Goal: Information Seeking & Learning: Learn about a topic

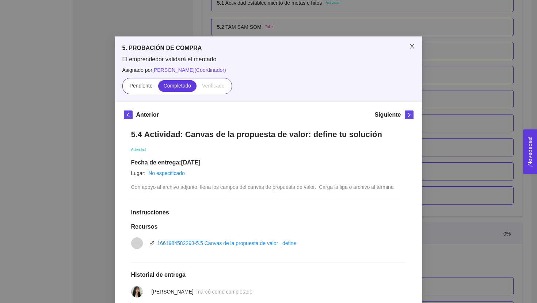
click at [227, 45] on span "Close" at bounding box center [412, 47] width 20 height 20
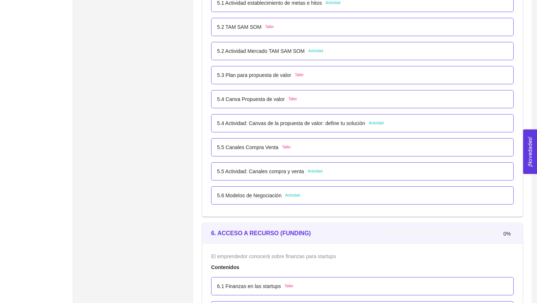
click at [227, 147] on p "5.5 Canales Compra Venta" at bounding box center [247, 147] width 61 height 8
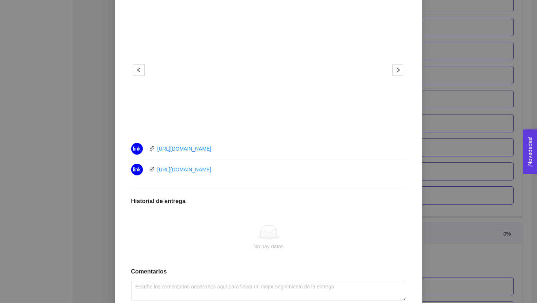
scroll to position [272, 0]
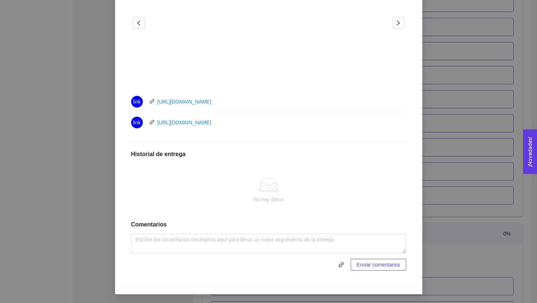
click at [227, 164] on div "5. PROBACIÓN DE COMPRA El emprendedor validará el mercado Asignado por [PERSON_…" at bounding box center [268, 151] width 537 height 303
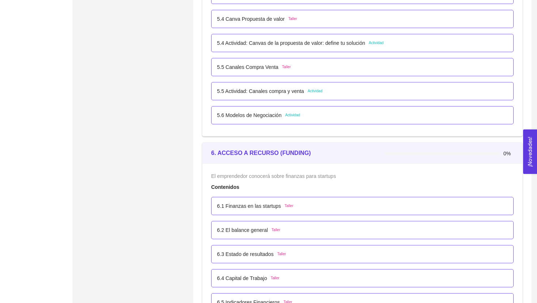
scroll to position [1520, 0]
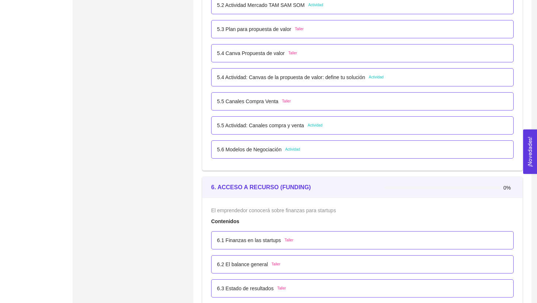
click at [227, 128] on p "5.5 Actividad: Canales compra y venta" at bounding box center [260, 126] width 87 height 8
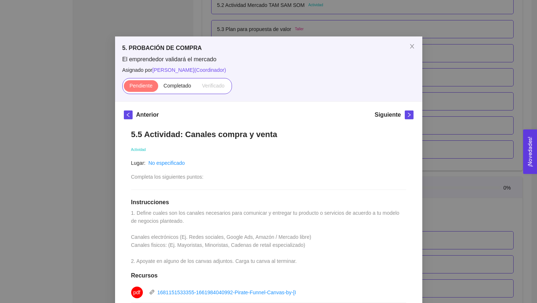
scroll to position [191, 0]
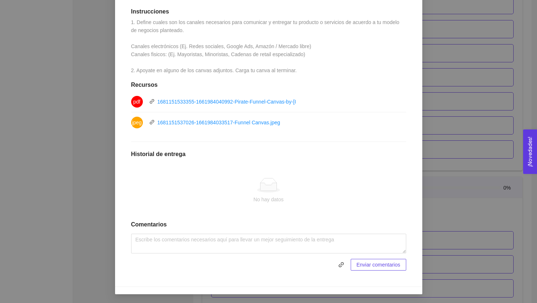
click at [227, 69] on div "5. PROBACIÓN DE COMPRA El emprendedor validará el mercado Asignado por [PERSON_…" at bounding box center [268, 151] width 537 height 303
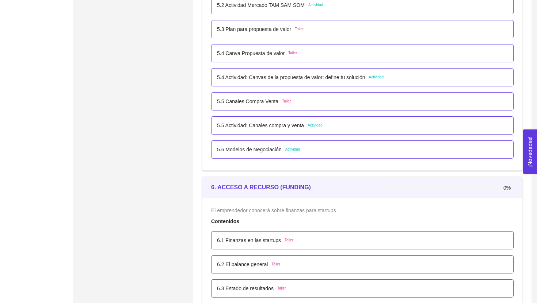
click at [227, 154] on div "5.6 Modelos de Negociación Actividad" at bounding box center [362, 150] width 302 height 18
click at [227, 150] on p "5.6 Modelos de Negociación" at bounding box center [249, 150] width 65 height 8
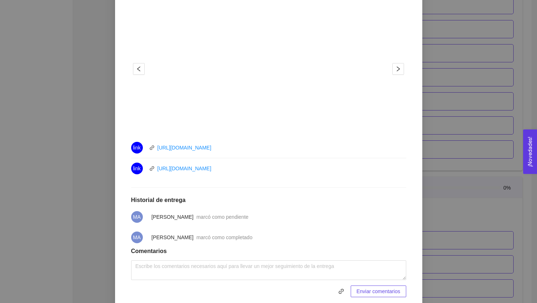
scroll to position [262, 0]
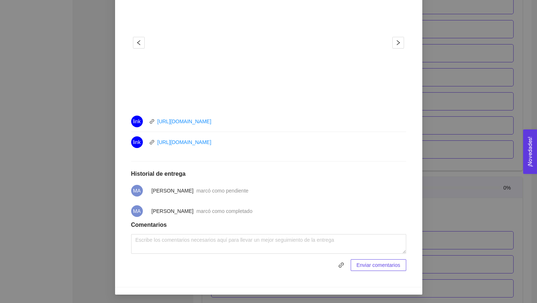
click at [227, 154] on div "5. PROBACIÓN DE COMPRA El emprendedor validará el mercado Asignado por [PERSON_…" at bounding box center [268, 151] width 537 height 303
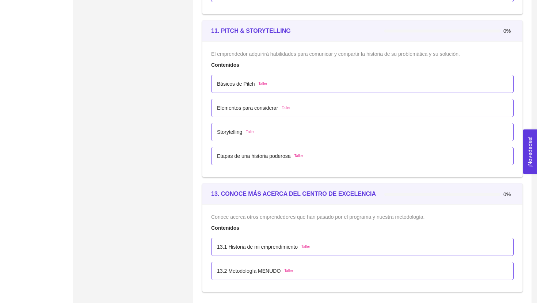
scroll to position [3051, 0]
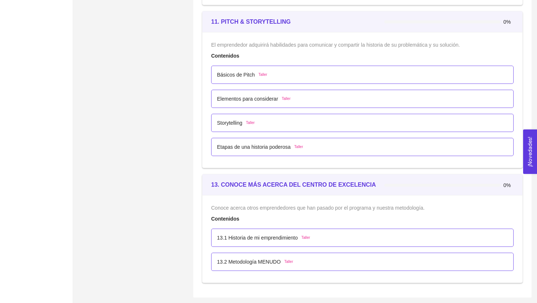
click at [227, 68] on div "Básicos de Pitch Taller" at bounding box center [362, 75] width 302 height 18
click at [227, 74] on div "Básicos de Pitch Taller" at bounding box center [362, 75] width 291 height 8
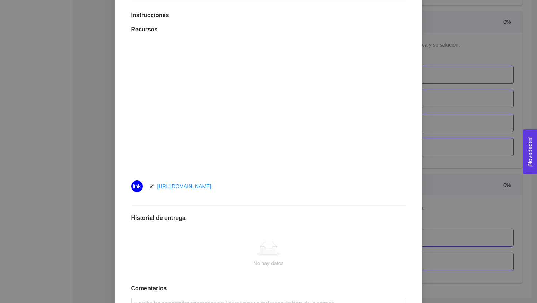
scroll to position [251, 0]
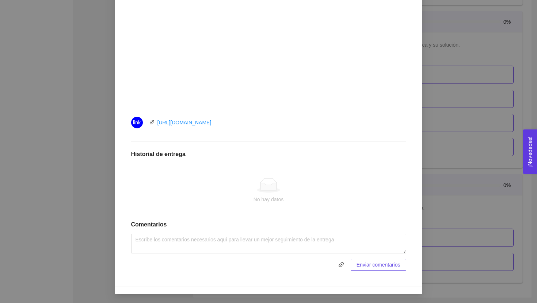
click at [227, 114] on div "11. PITCH & STORYTELLING El emprendedor adquirirá habilidades para comunicar y …" at bounding box center [268, 151] width 537 height 303
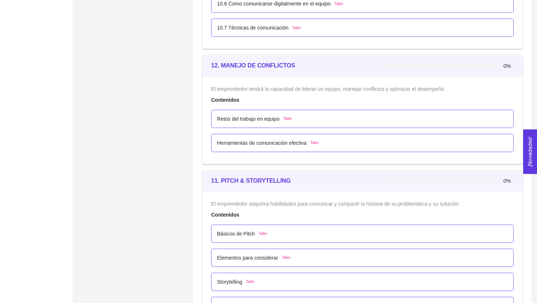
scroll to position [2891, 0]
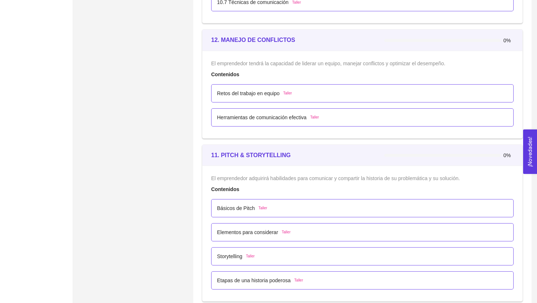
scroll to position [2917, 0]
click at [242, 206] on p "Básicos de Pitch" at bounding box center [236, 209] width 38 height 8
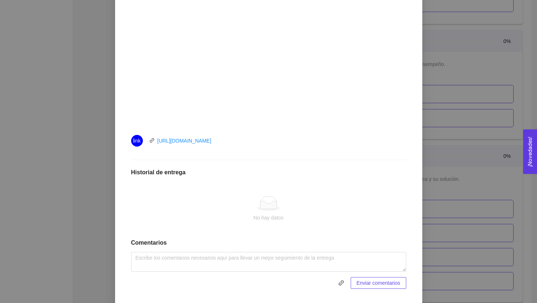
scroll to position [248, 0]
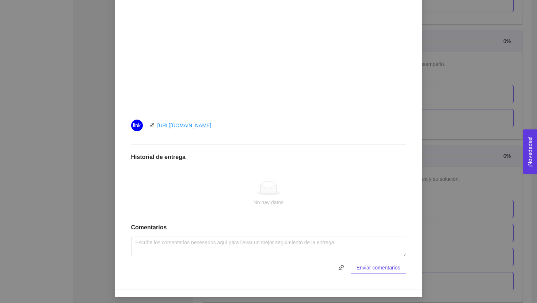
click at [437, 128] on div "11. PITCH & STORYTELLING El emprendedor adquirirá habilidades para comunicar y …" at bounding box center [268, 151] width 537 height 303
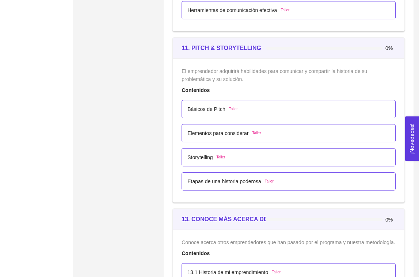
scroll to position [3039, 0]
